Goal: Information Seeking & Learning: Check status

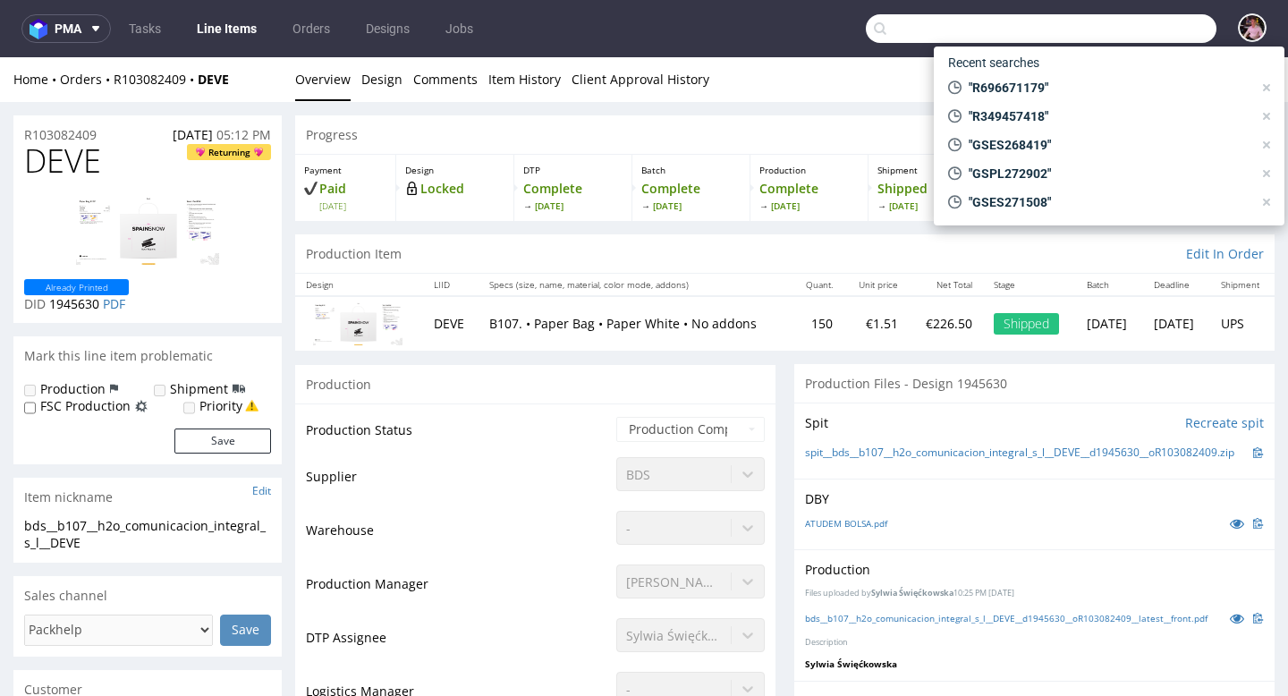
scroll to position [2264, 0]
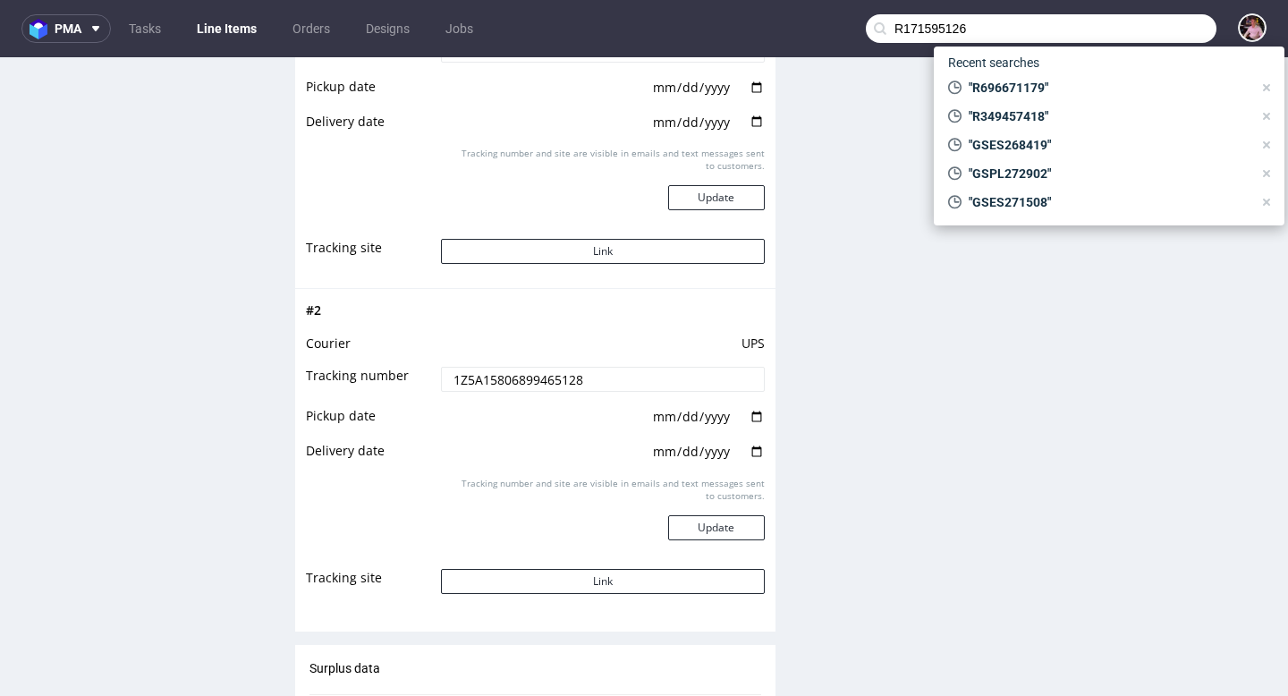
type input "R171595126"
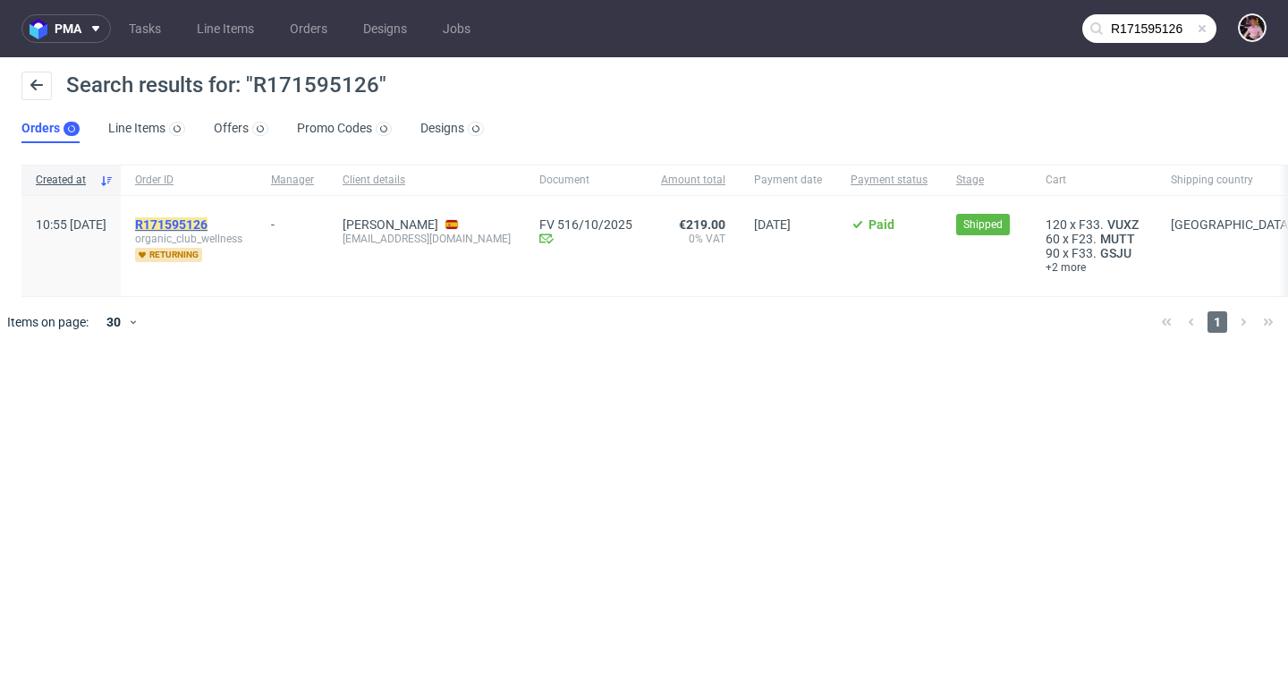
click at [208, 223] on mark "R171595126" at bounding box center [171, 224] width 72 height 14
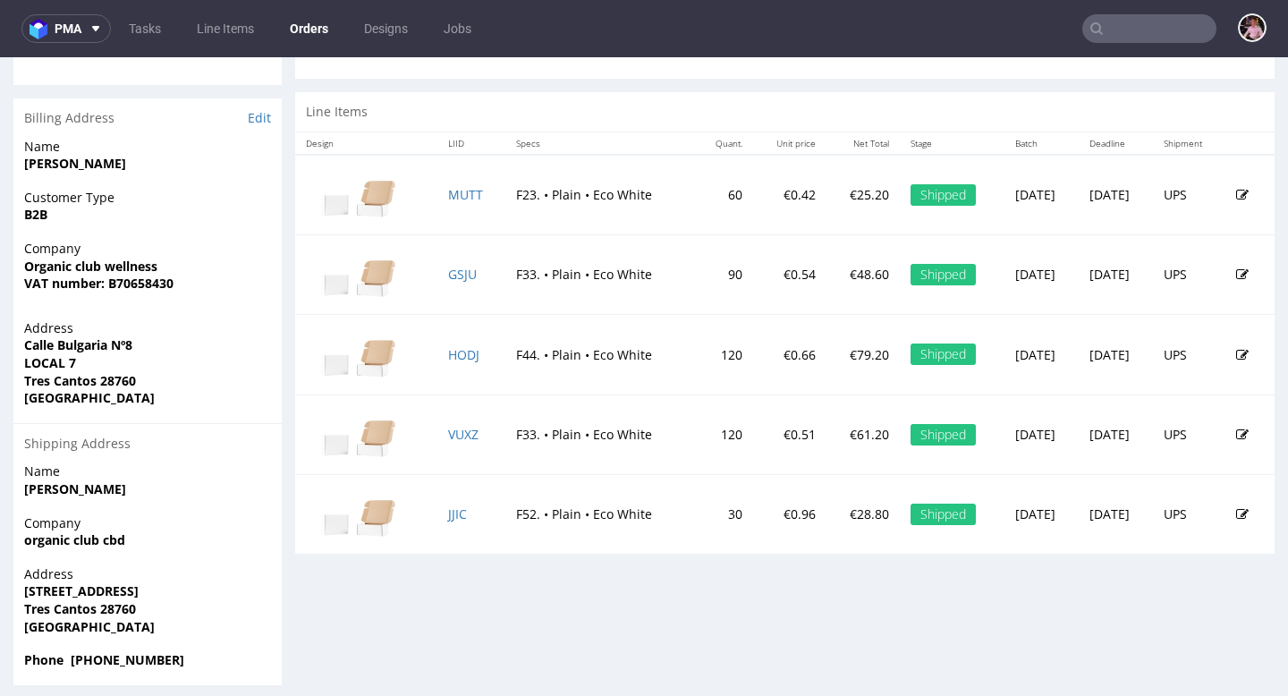
scroll to position [841, 0]
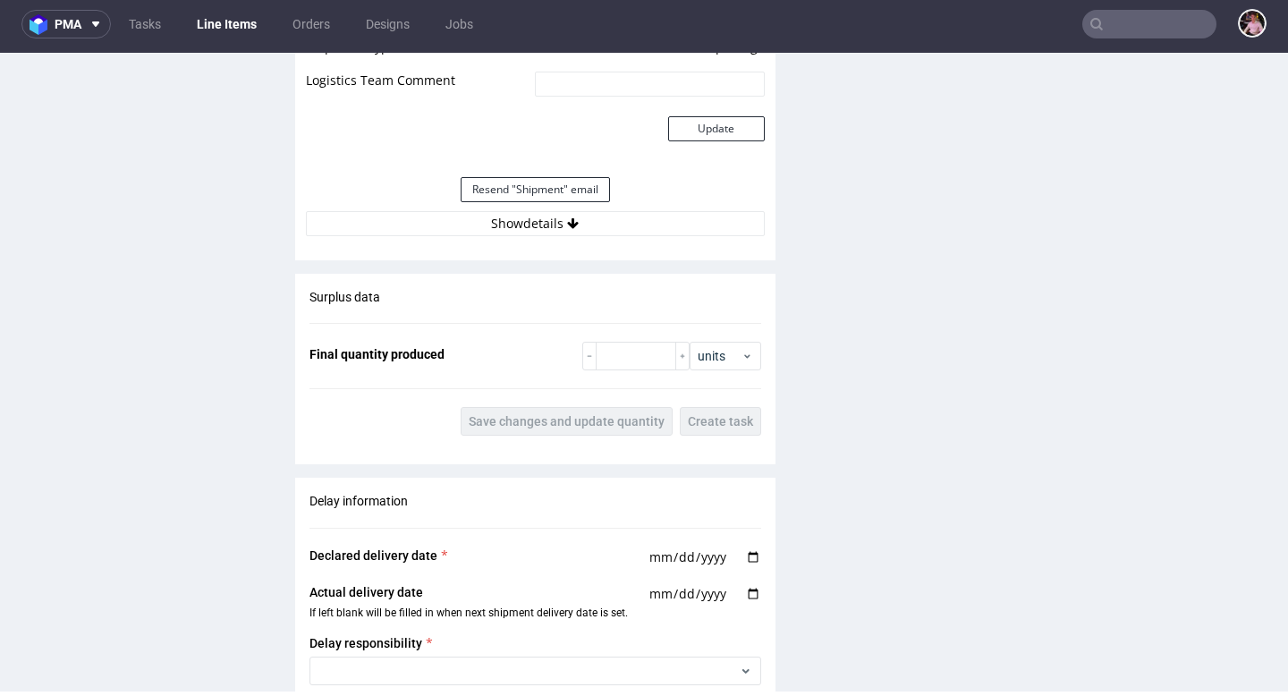
scroll to position [1813, 0]
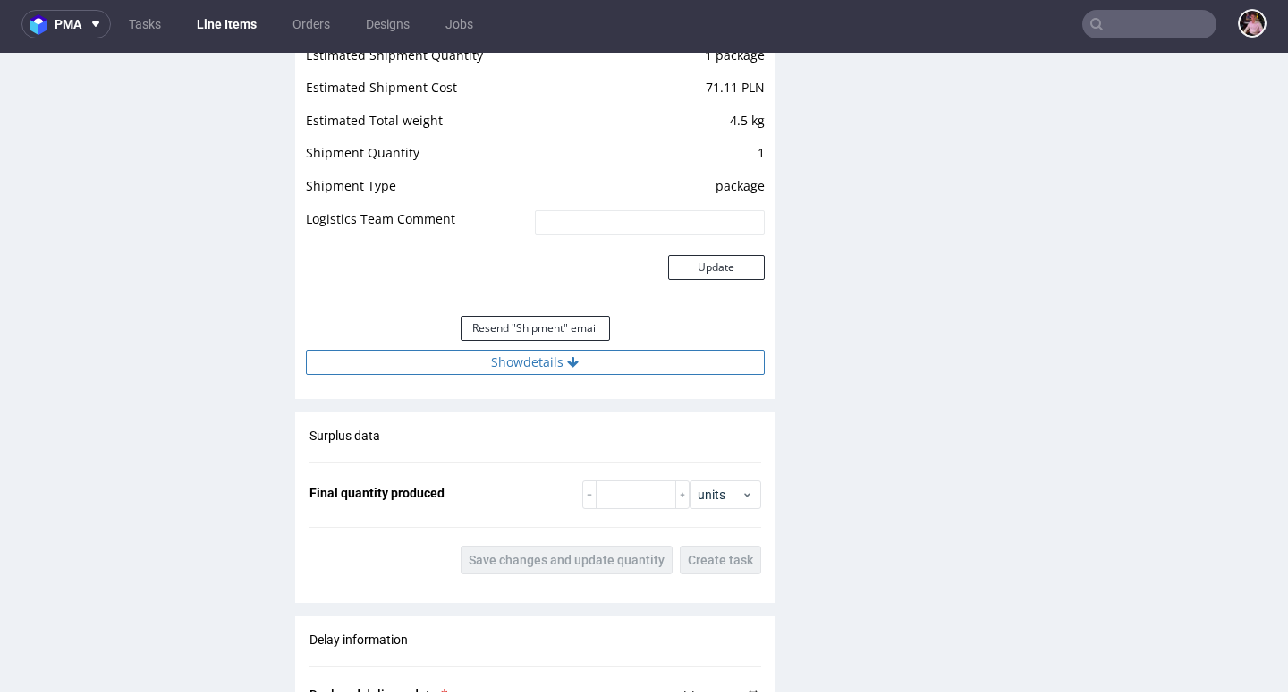
click at [591, 361] on button "Show details" at bounding box center [535, 362] width 459 height 25
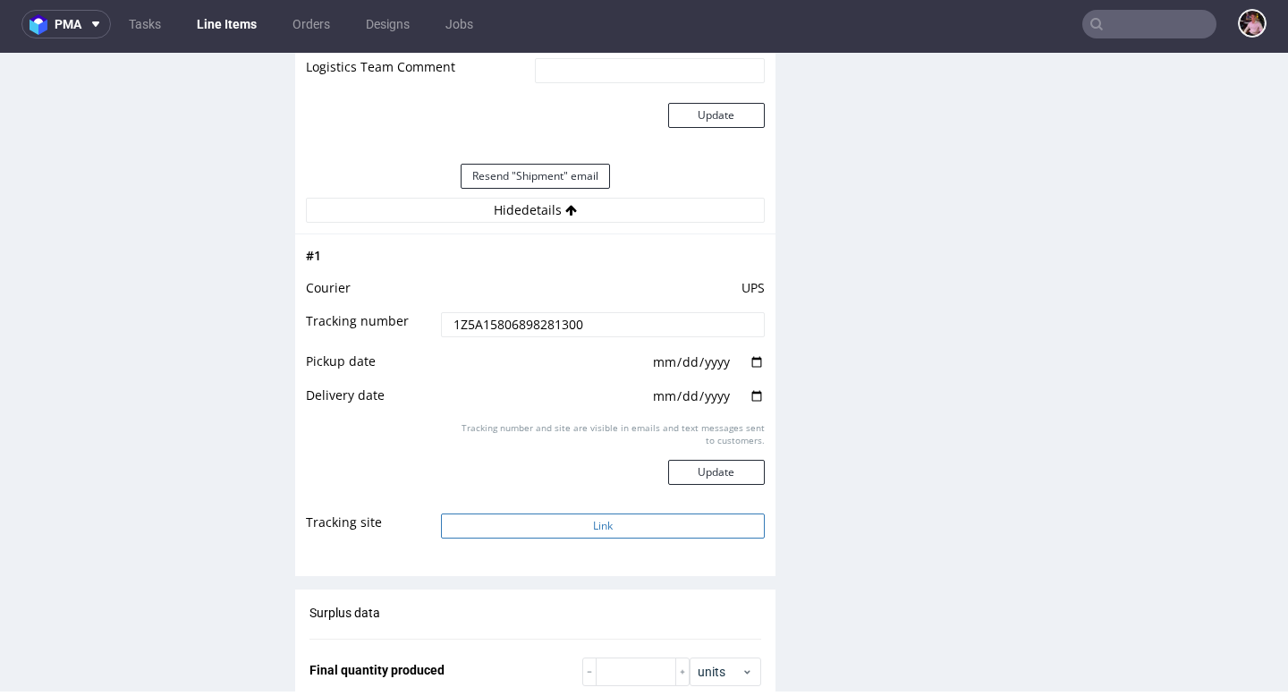
scroll to position [1980, 0]
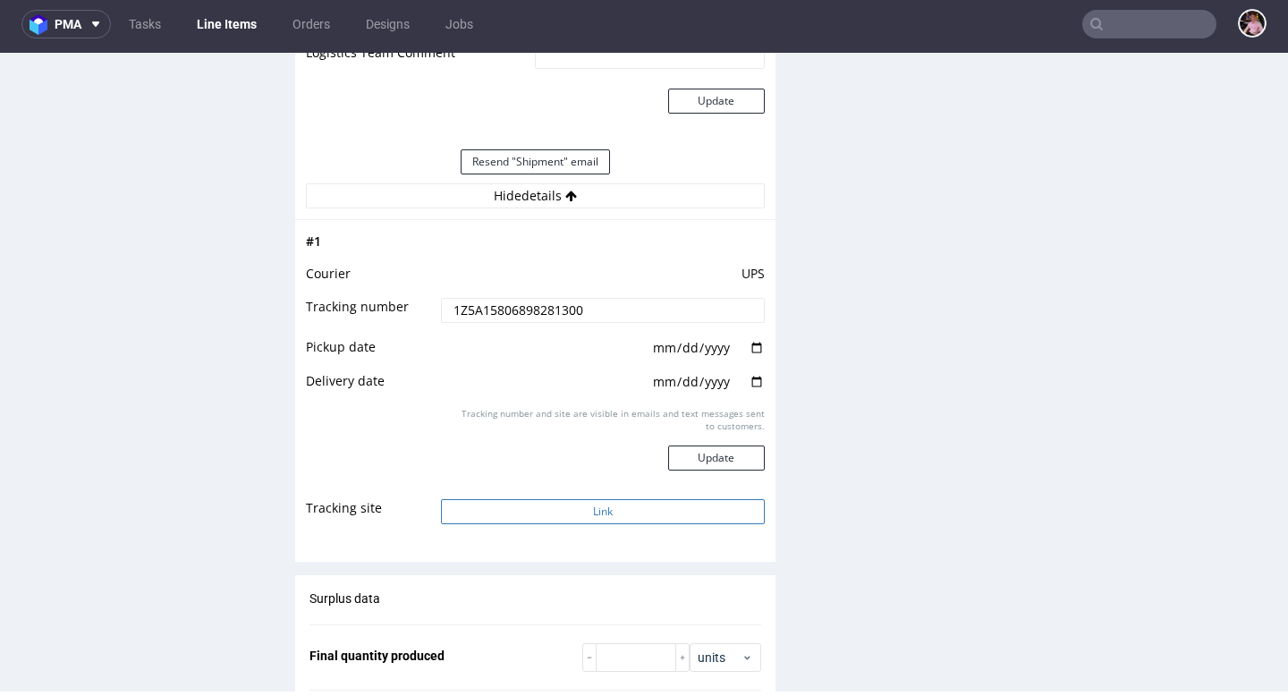
click at [608, 510] on button "Link" at bounding box center [602, 511] width 323 height 25
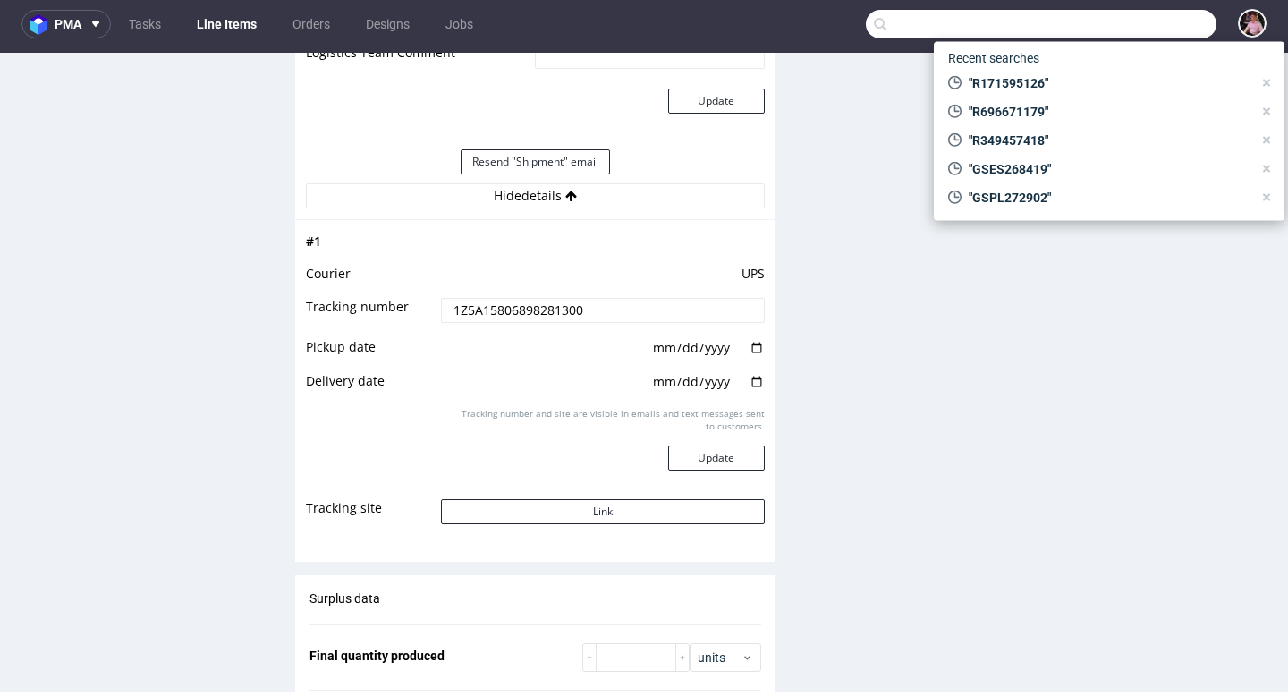
click at [1143, 35] on input "text" at bounding box center [1041, 24] width 351 height 29
type input "R700570848"
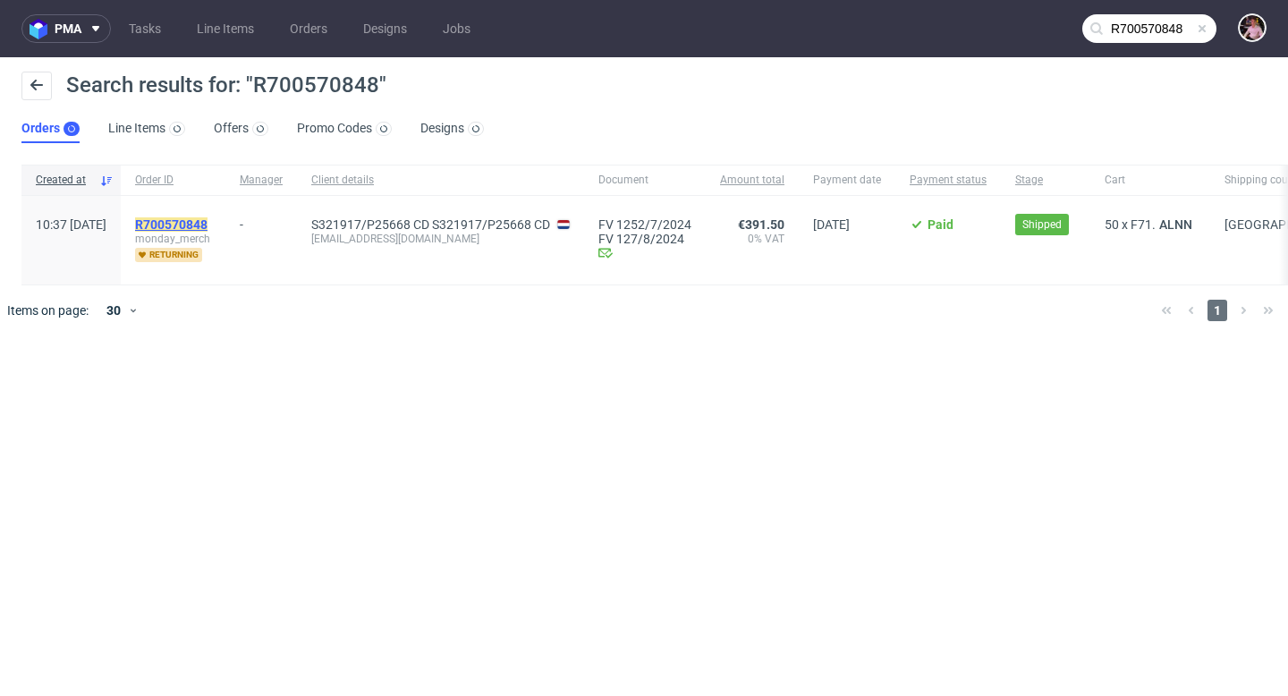
click at [208, 224] on mark "R700570848" at bounding box center [171, 224] width 72 height 14
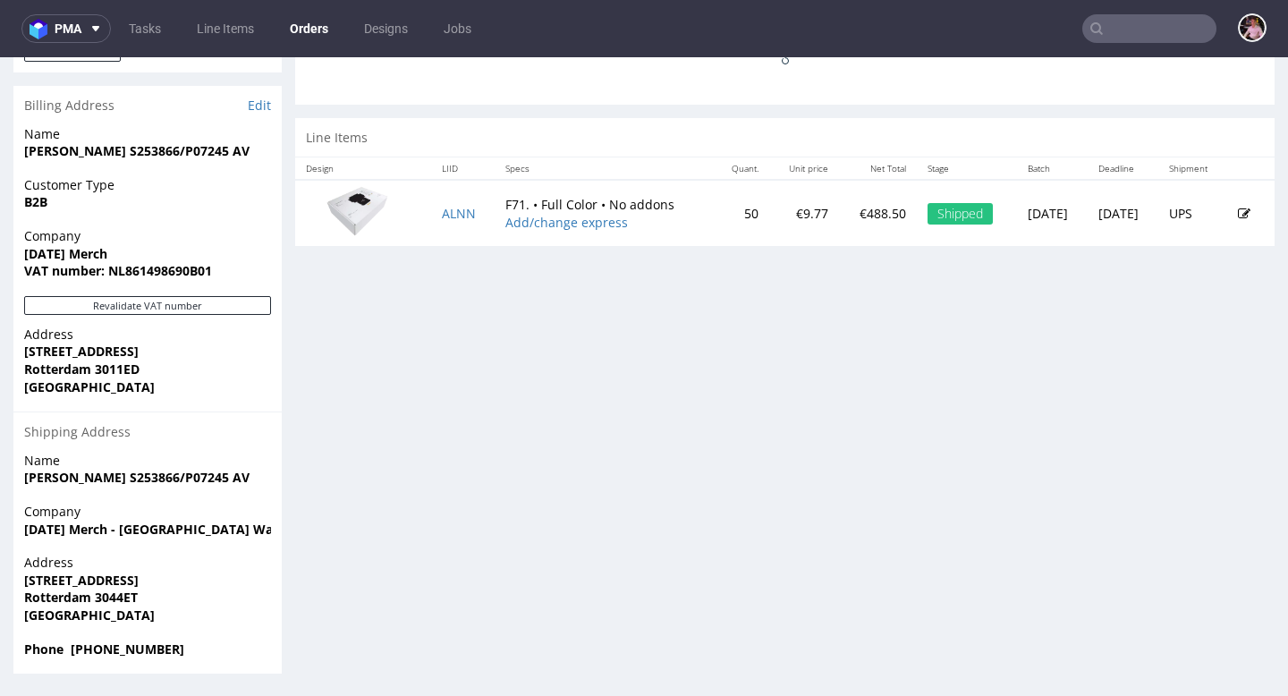
scroll to position [1752, 0]
